Goal: Task Accomplishment & Management: Manage account settings

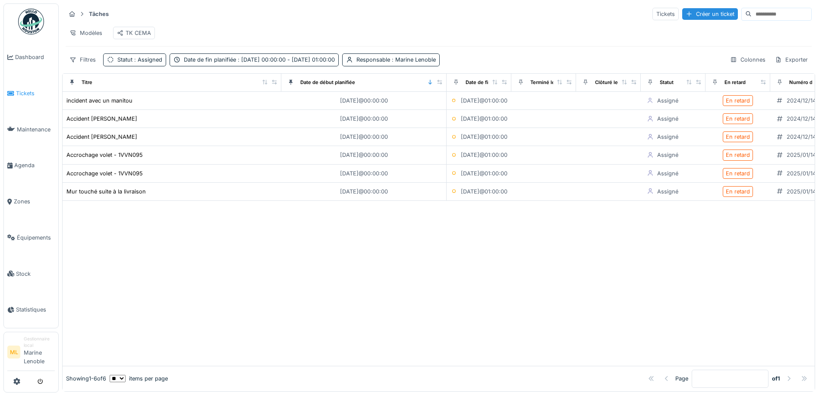
click at [31, 92] on span "Tickets" at bounding box center [35, 93] width 39 height 8
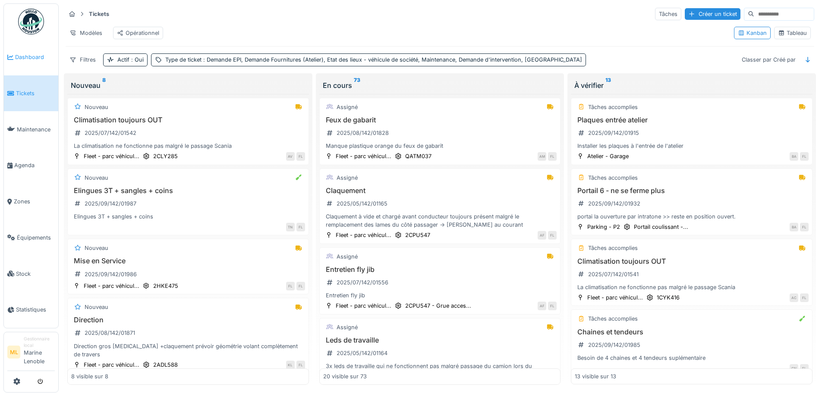
click at [25, 60] on span "Dashboard" at bounding box center [35, 57] width 40 height 8
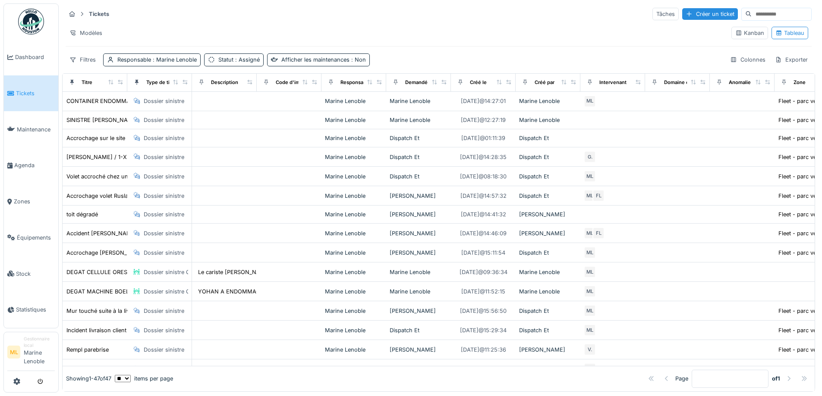
click at [738, 35] on div "Kanban" at bounding box center [749, 33] width 29 height 8
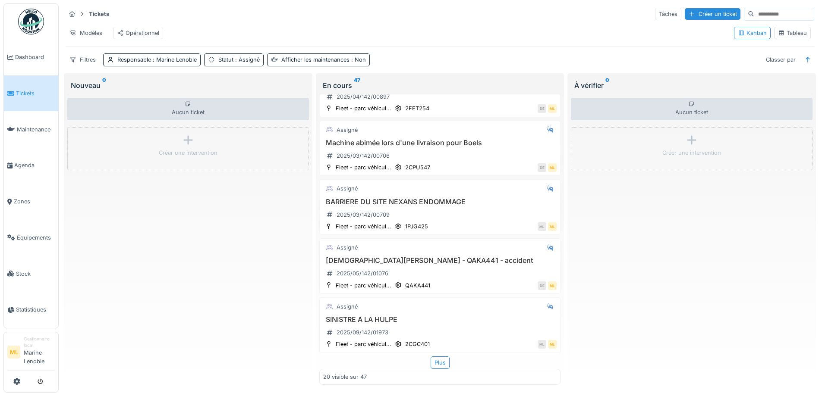
scroll to position [951, 0]
click at [431, 365] on div "Plus" at bounding box center [440, 363] width 19 height 13
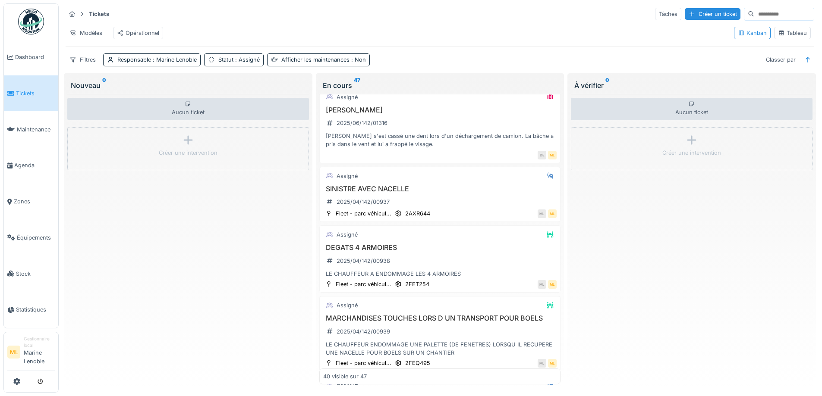
scroll to position [1437, 0]
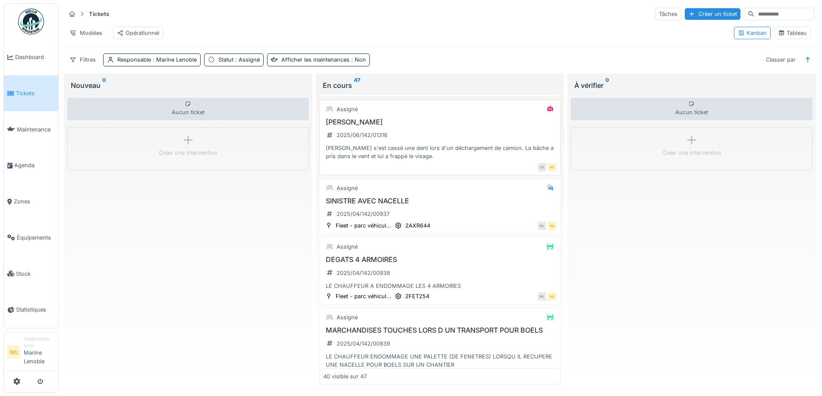
click at [520, 138] on div "Peter Tenret 2025/06/142/01316 Peter Tenet s'est cassé une dent lors d'un décha…" at bounding box center [440, 139] width 234 height 43
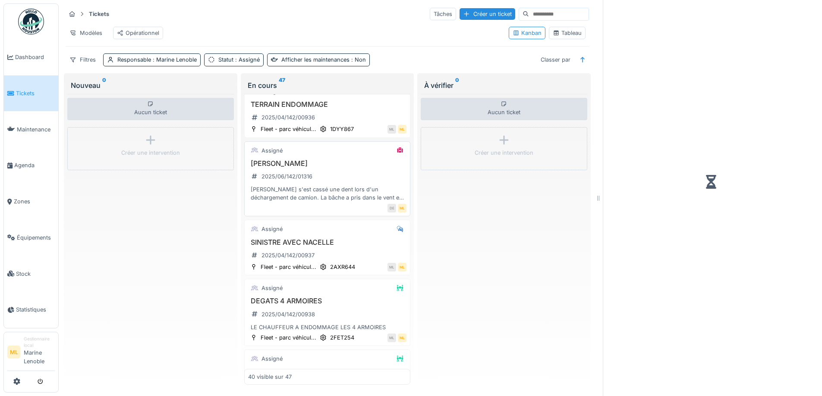
scroll to position [1470, 0]
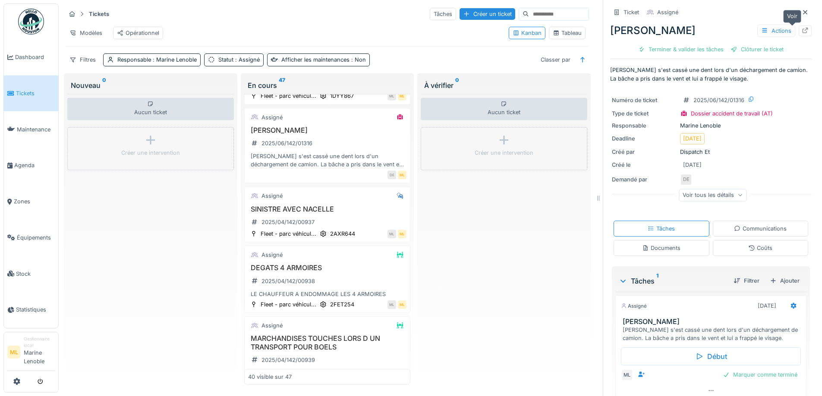
click at [801, 32] on icon at bounding box center [804, 31] width 7 height 6
drag, startPoint x: 791, startPoint y: 12, endPoint x: 661, endPoint y: 41, distance: 132.9
click at [801, 13] on icon at bounding box center [804, 12] width 7 height 6
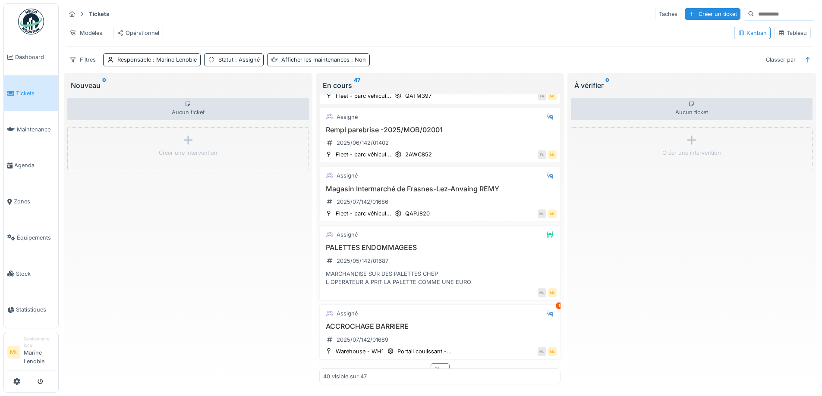
scroll to position [2228, 0]
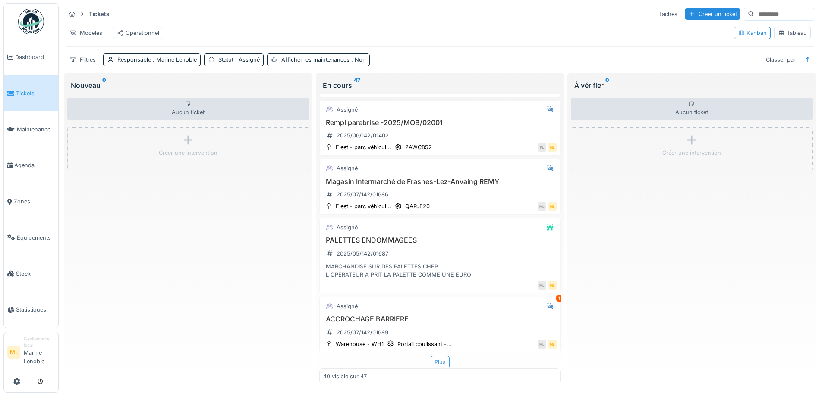
click at [432, 356] on div "Plus" at bounding box center [440, 362] width 19 height 13
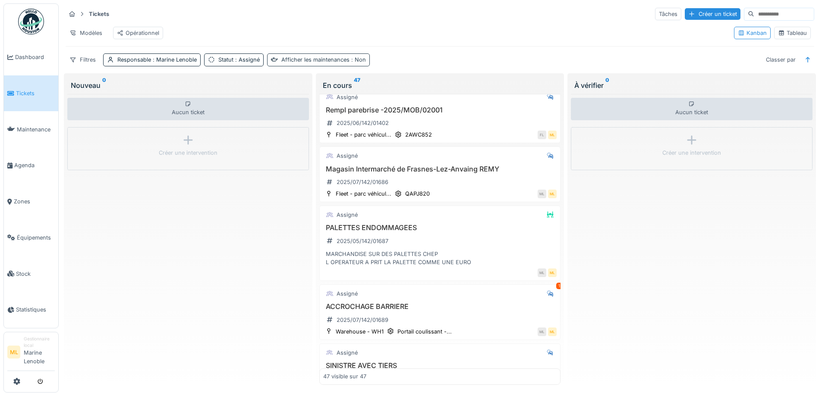
click at [359, 63] on span ": Non" at bounding box center [357, 60] width 16 height 6
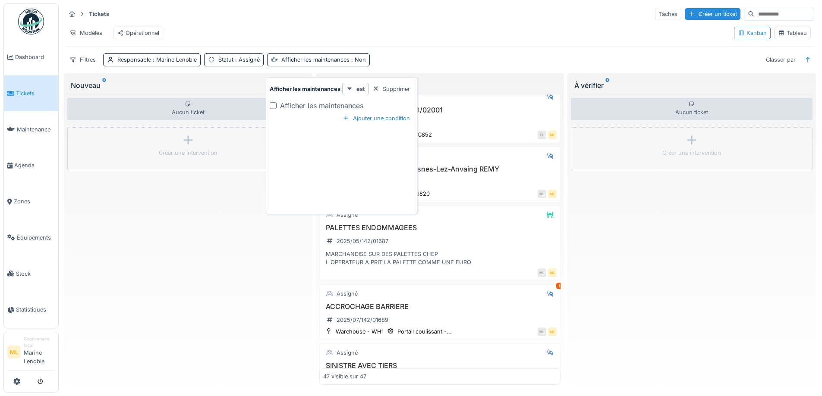
drag, startPoint x: 377, startPoint y: 87, endPoint x: 308, endPoint y: 70, distance: 71.5
click at [376, 87] on div at bounding box center [375, 89] width 7 height 8
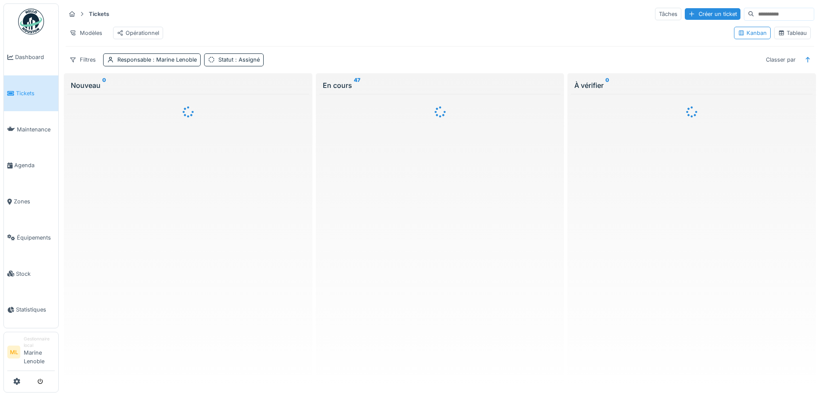
scroll to position [0, 0]
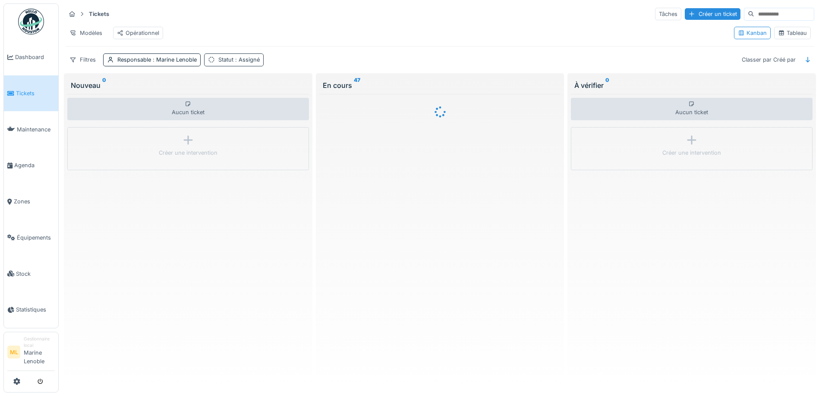
click at [256, 63] on span ": Assigné" at bounding box center [246, 60] width 26 height 6
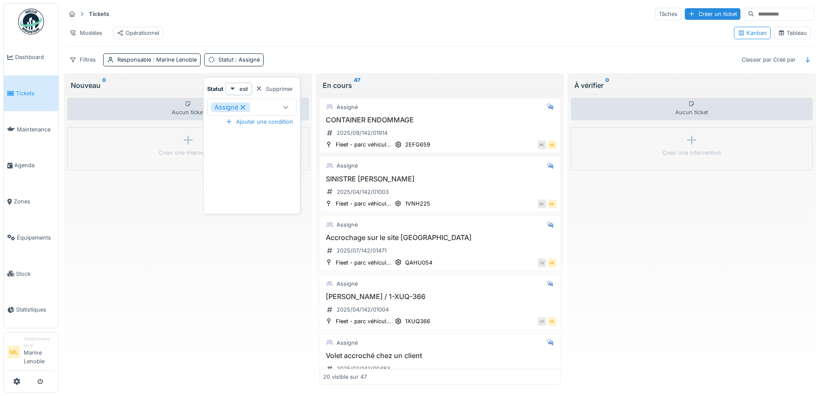
drag, startPoint x: 257, startPoint y: 87, endPoint x: 242, endPoint y: 81, distance: 16.8
click at [257, 87] on div at bounding box center [258, 89] width 7 height 8
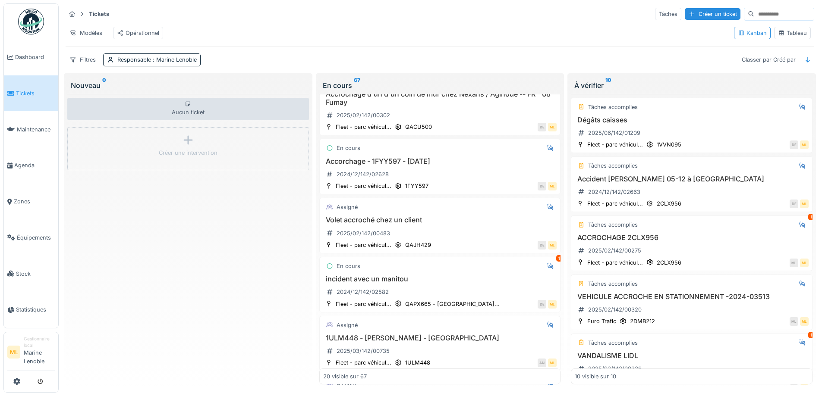
scroll to position [563, 0]
click at [468, 184] on div "Accorchage - 1FYY597 - 02/12/2024 2024/12/142/02628" at bounding box center [440, 172] width 234 height 24
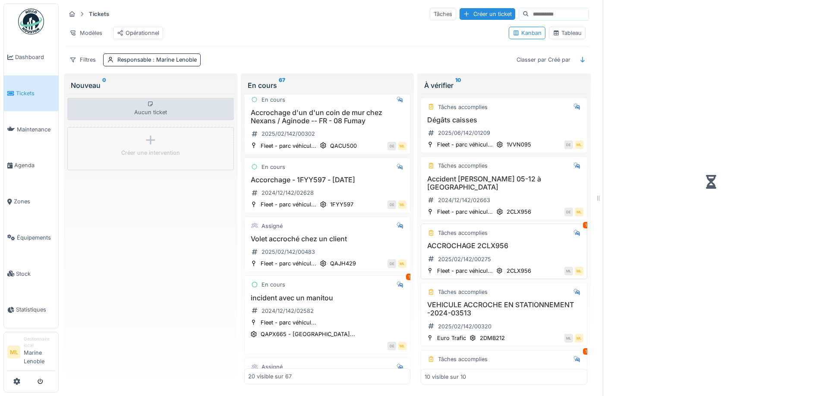
scroll to position [580, 0]
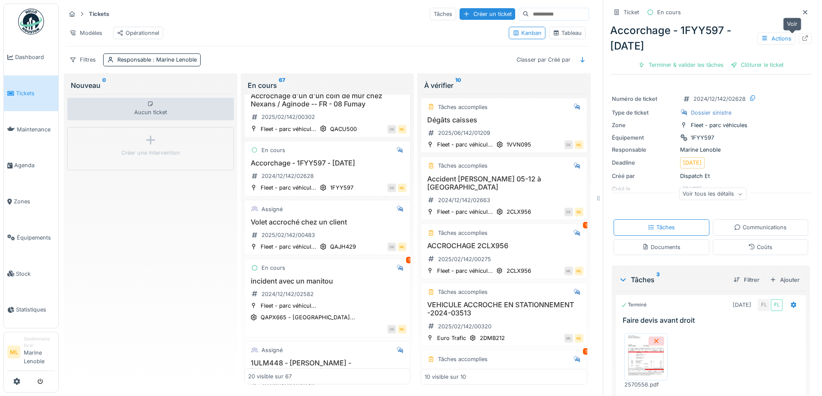
click at [798, 35] on div at bounding box center [804, 38] width 13 height 11
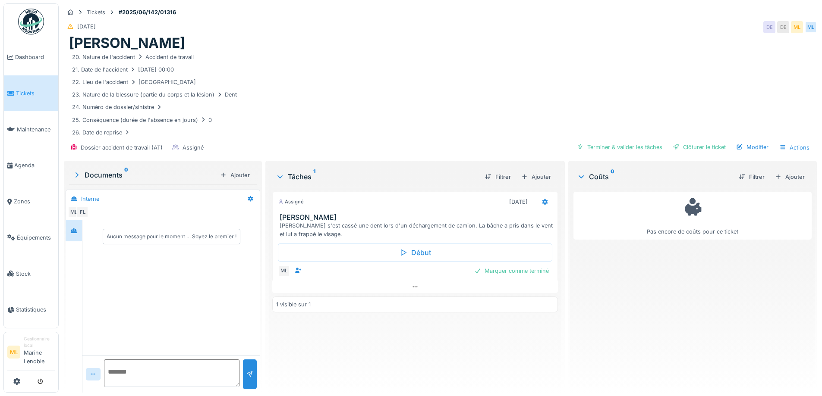
click at [31, 88] on link "Tickets" at bounding box center [31, 93] width 54 height 36
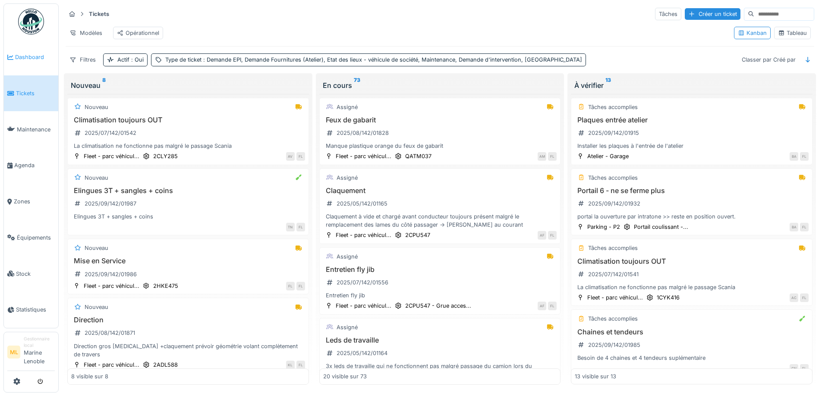
click at [28, 57] on span "Dashboard" at bounding box center [35, 57] width 40 height 8
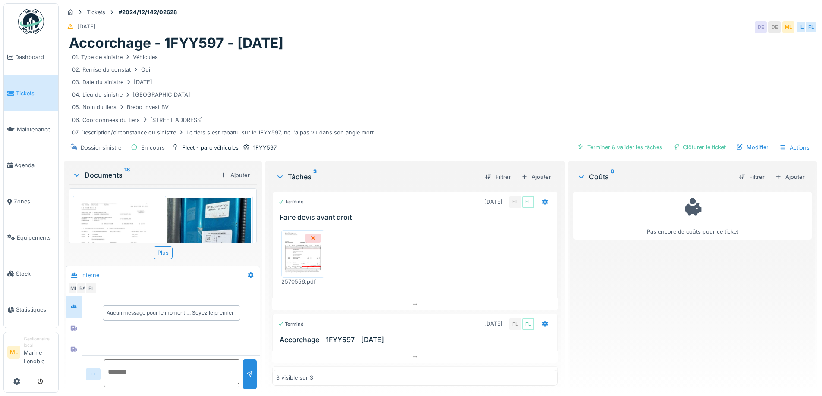
click at [755, 146] on div "Modifier" at bounding box center [751, 147] width 39 height 12
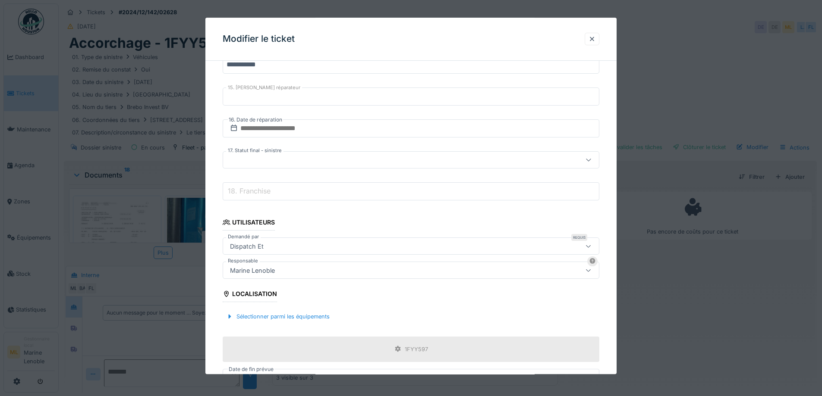
scroll to position [512, 0]
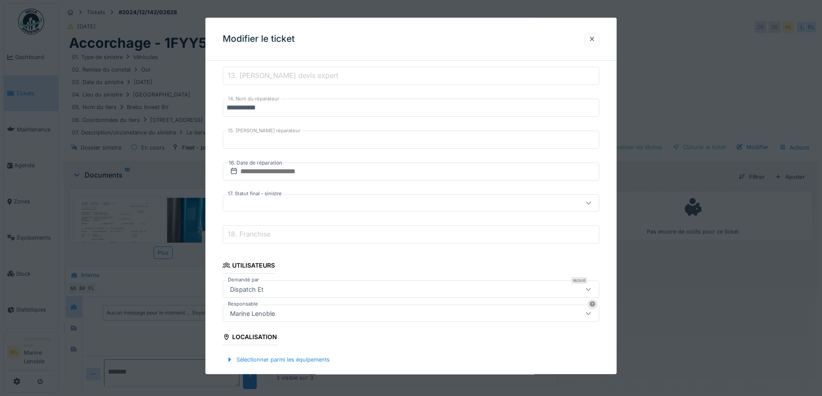
click at [300, 201] on div at bounding box center [388, 203] width 325 height 9
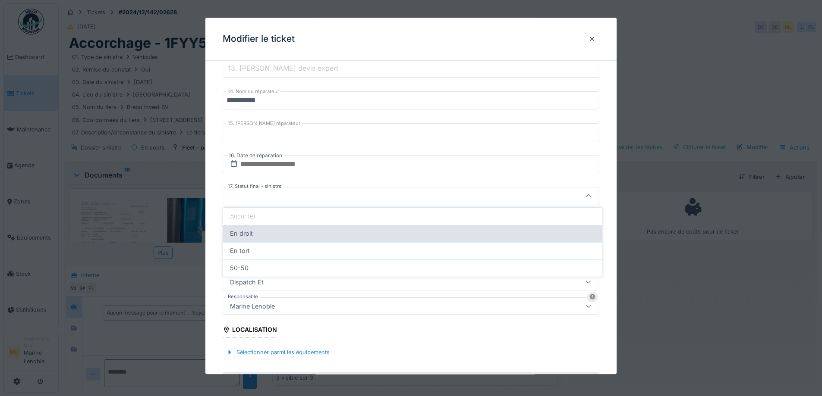
click at [257, 234] on div "En droit" at bounding box center [412, 233] width 365 height 9
type input "********"
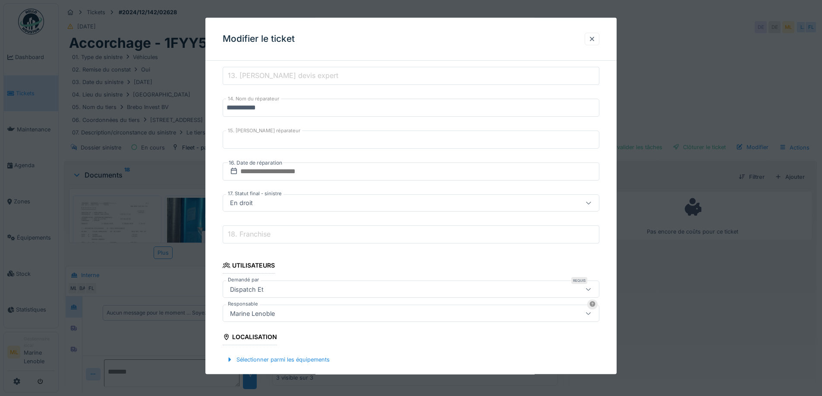
scroll to position [642, 0]
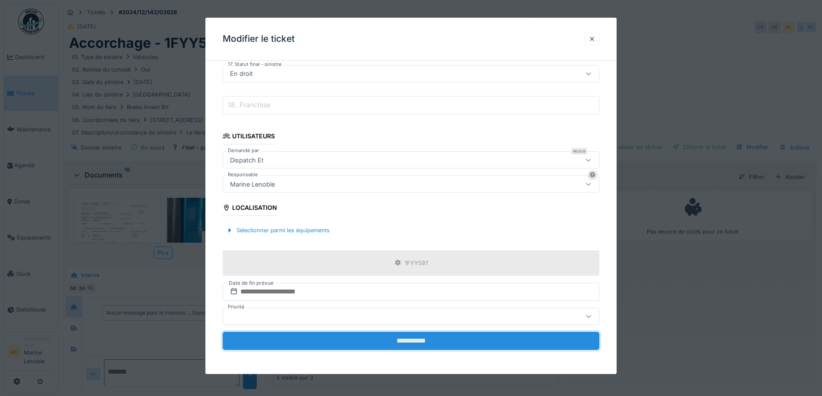
click at [428, 338] on input "**********" at bounding box center [411, 341] width 377 height 18
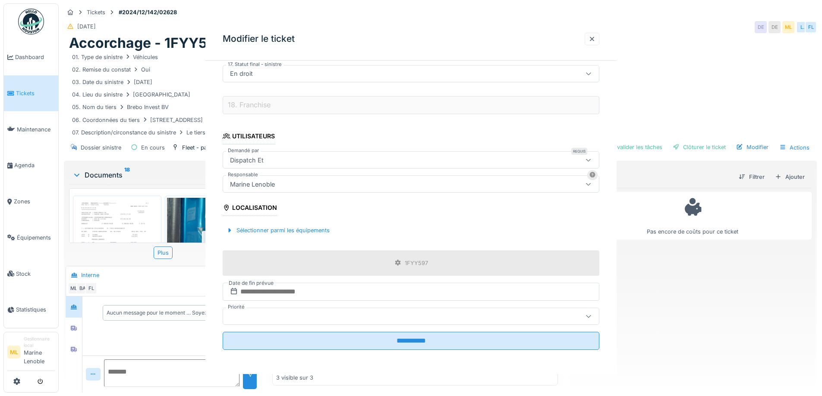
scroll to position [0, 0]
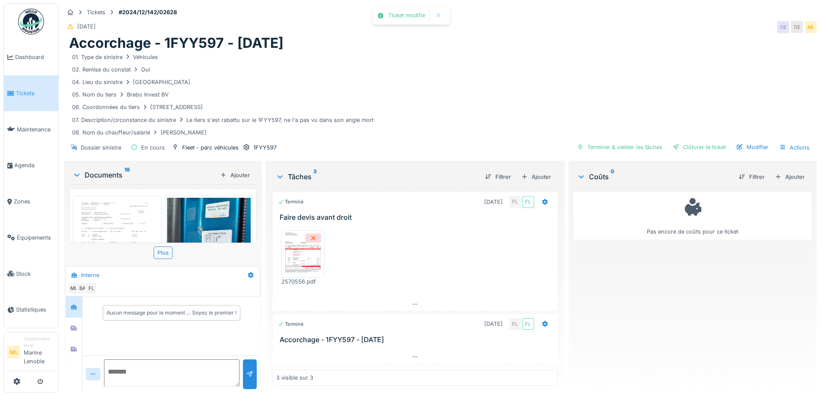
click at [300, 250] on img at bounding box center [302, 254] width 39 height 43
click at [750, 149] on div "Modifier" at bounding box center [751, 147] width 39 height 12
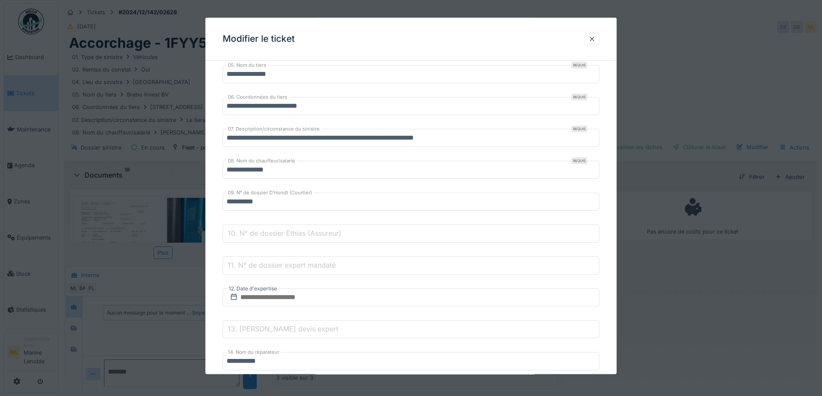
scroll to position [388, 0]
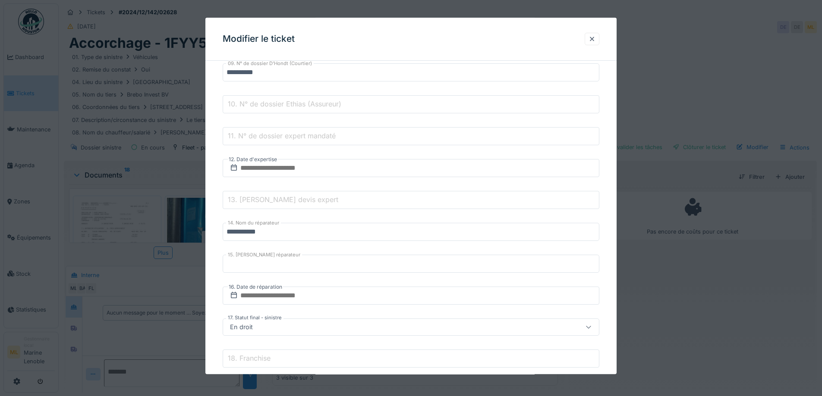
click at [295, 200] on label "13. Montant devis expert" at bounding box center [283, 200] width 114 height 10
click at [295, 200] on input "13. Montant devis expert" at bounding box center [411, 201] width 377 height 18
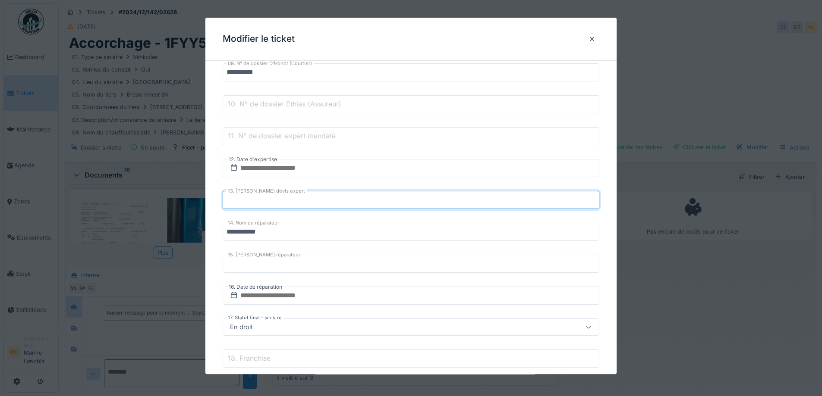
type input "****"
type input "*******"
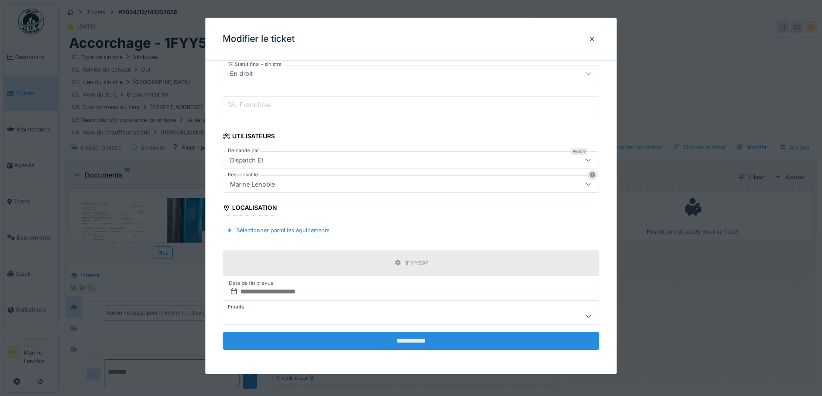
click at [419, 341] on input "**********" at bounding box center [411, 341] width 377 height 18
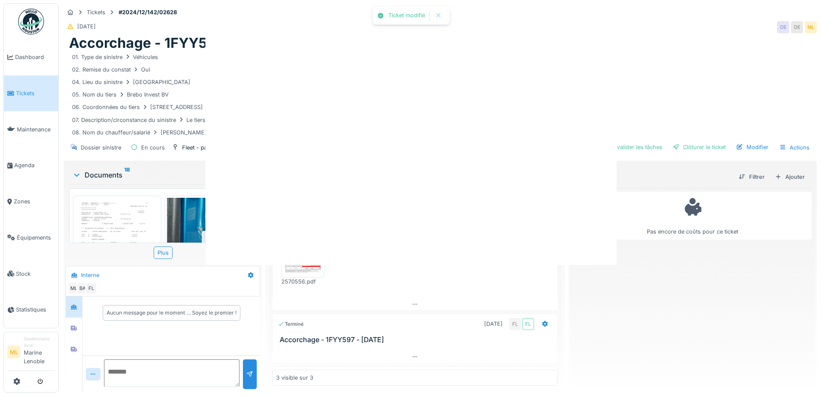
scroll to position [0, 0]
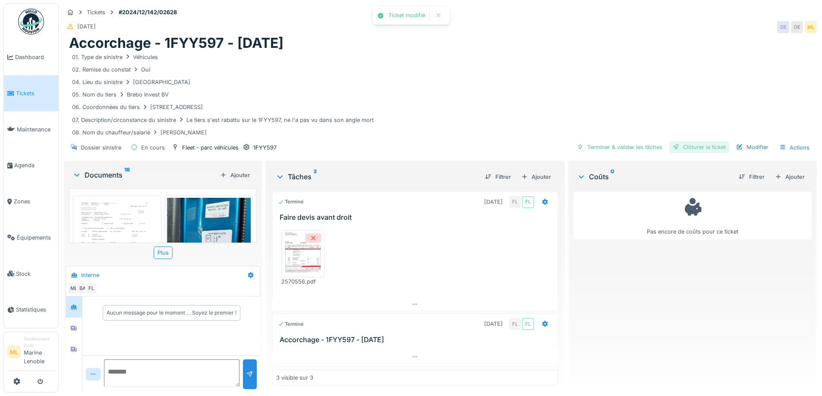
click at [709, 148] on div "Clôturer le ticket" at bounding box center [699, 147] width 60 height 12
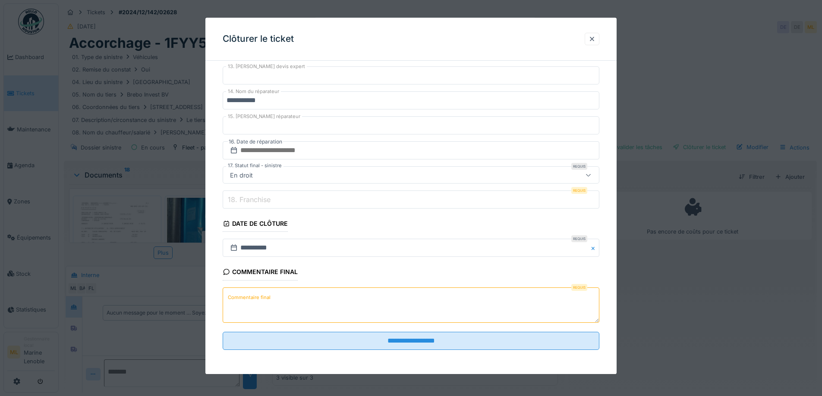
scroll to position [6, 0]
click at [280, 297] on textarea "Commentaire final" at bounding box center [411, 305] width 377 height 35
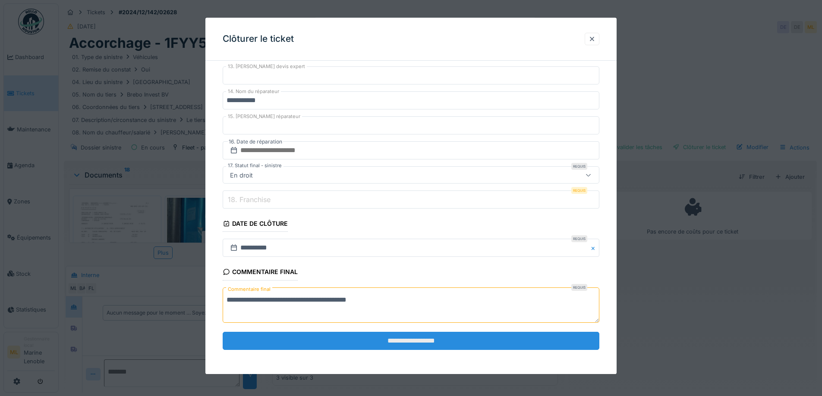
type textarea "**********"
click at [407, 343] on input "**********" at bounding box center [411, 341] width 377 height 18
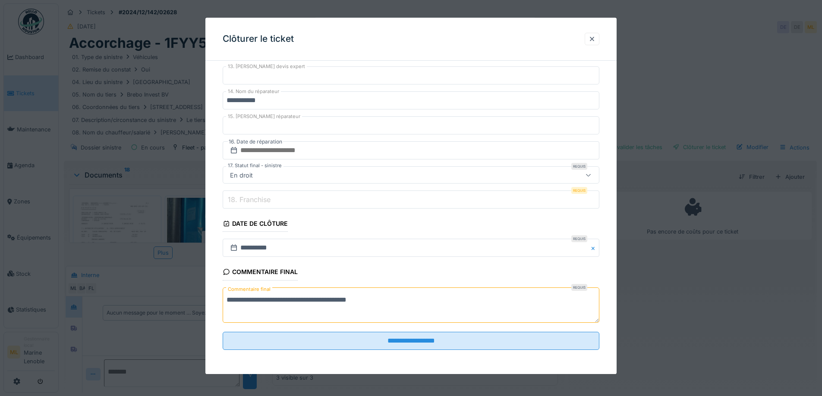
click at [262, 203] on label "18. Franchise" at bounding box center [249, 200] width 46 height 10
click at [262, 203] on input "18. Franchise" at bounding box center [411, 200] width 377 height 18
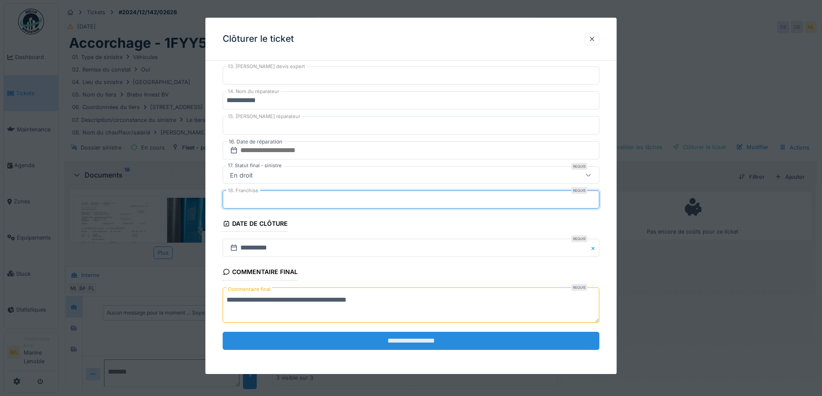
type input "*"
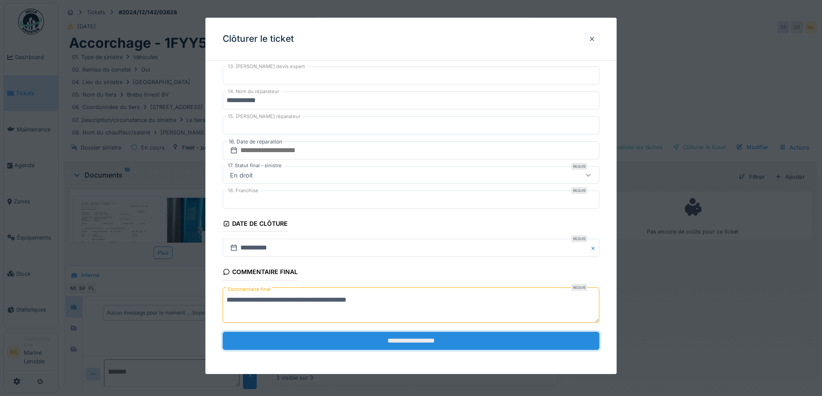
click at [424, 345] on input "**********" at bounding box center [411, 341] width 377 height 18
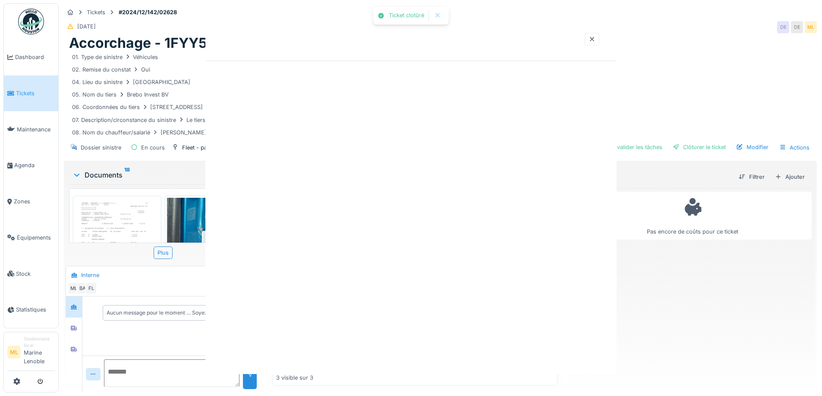
scroll to position [0, 0]
